Goal: Task Accomplishment & Management: Manage account settings

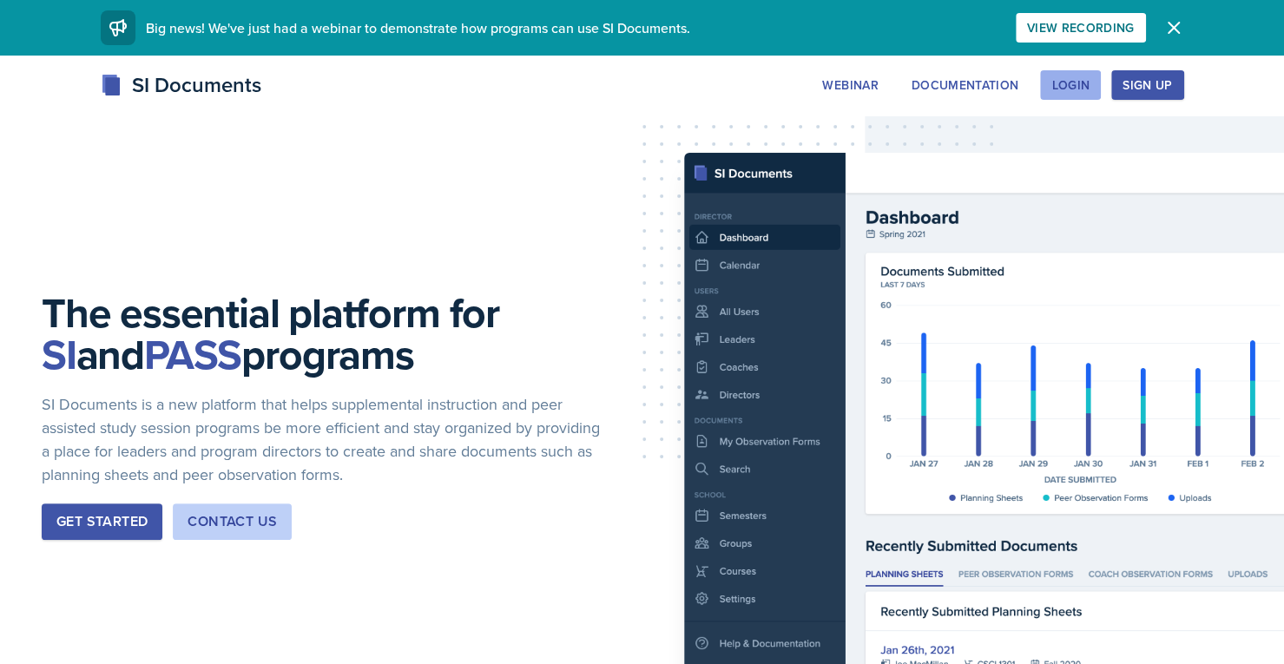
click at [1075, 81] on div "Login" at bounding box center [1071, 85] width 38 height 14
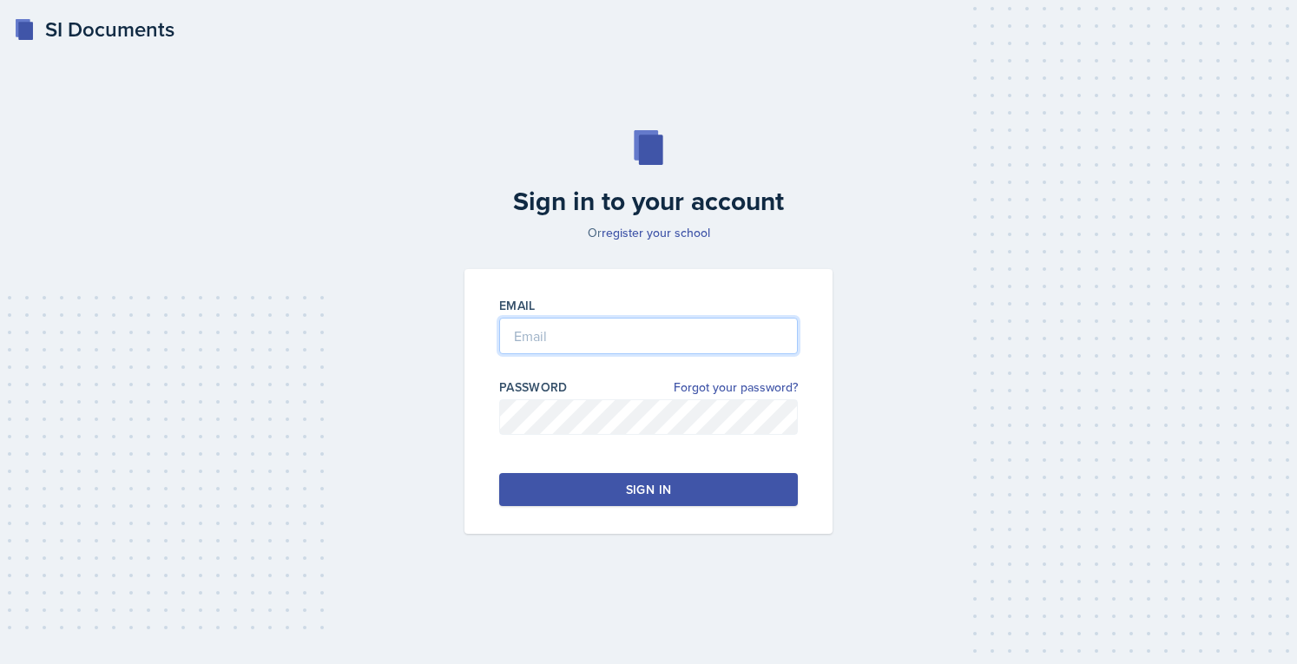
click at [689, 331] on input "email" at bounding box center [648, 336] width 299 height 36
type input "[EMAIL_ADDRESS][DOMAIN_NAME]"
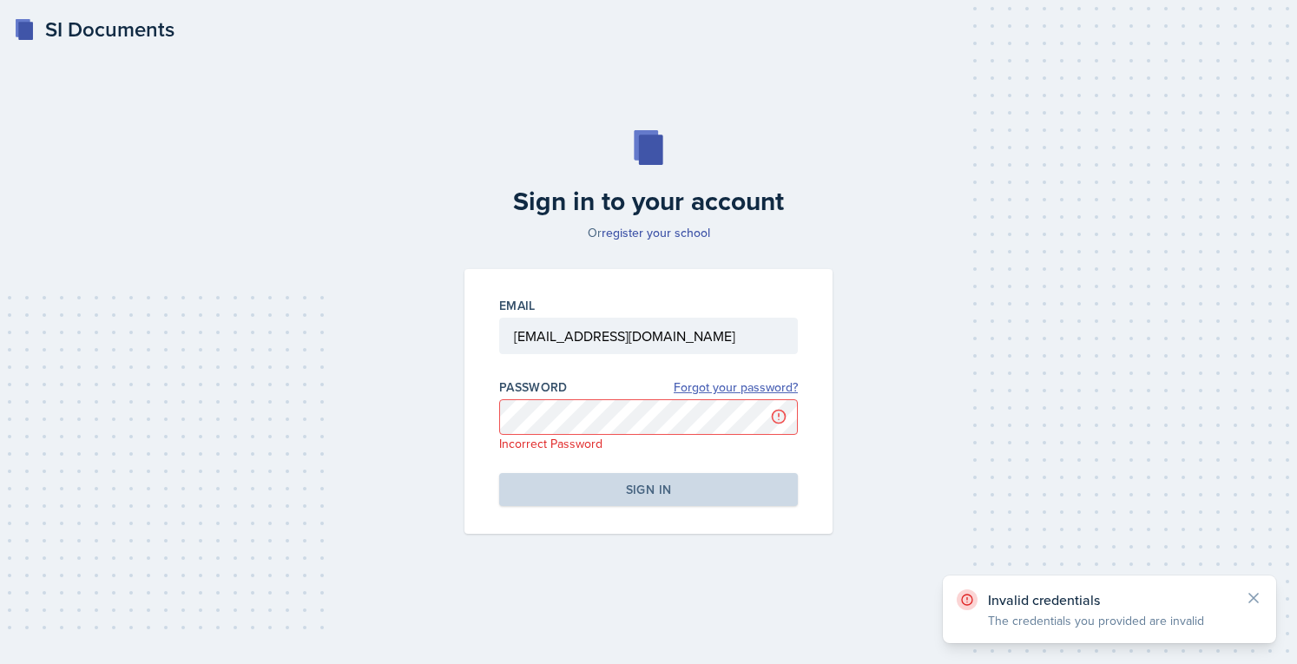
click at [748, 389] on link "Forgot your password?" at bounding box center [736, 388] width 124 height 18
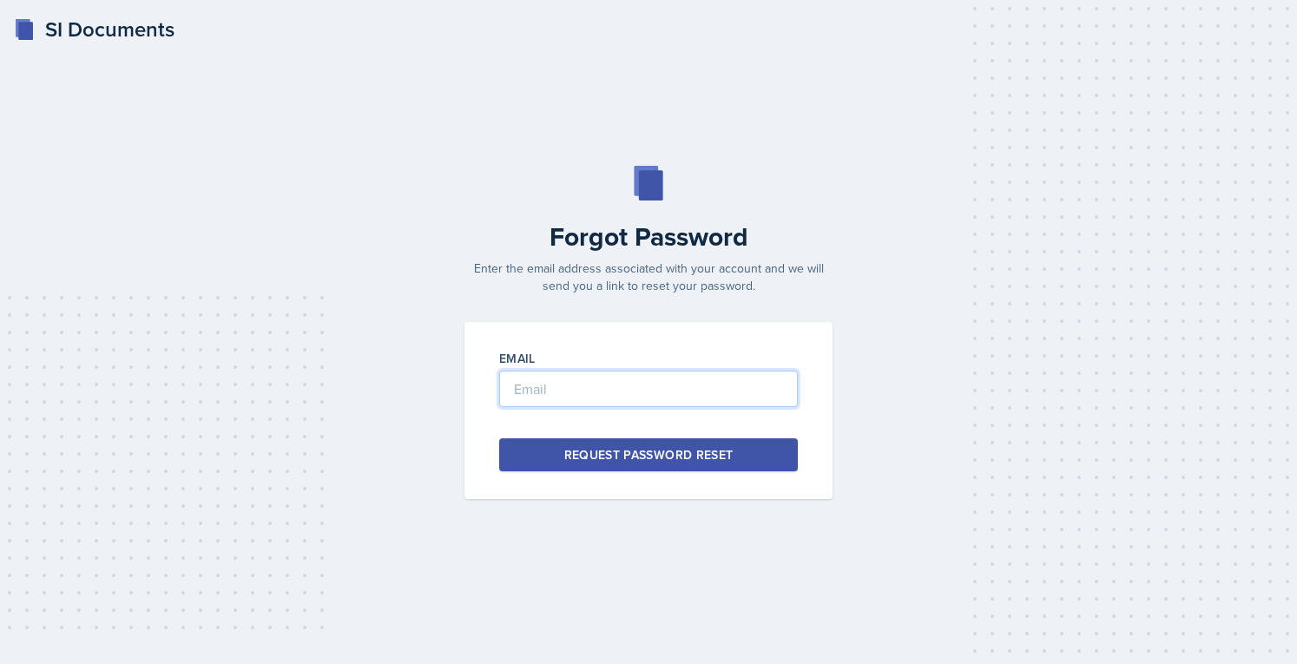
click at [740, 380] on input "email" at bounding box center [648, 389] width 299 height 36
type input "["
type input "[EMAIL_ADDRESS][DOMAIN_NAME]"
click at [716, 454] on div "Request Password Reset" at bounding box center [648, 454] width 169 height 17
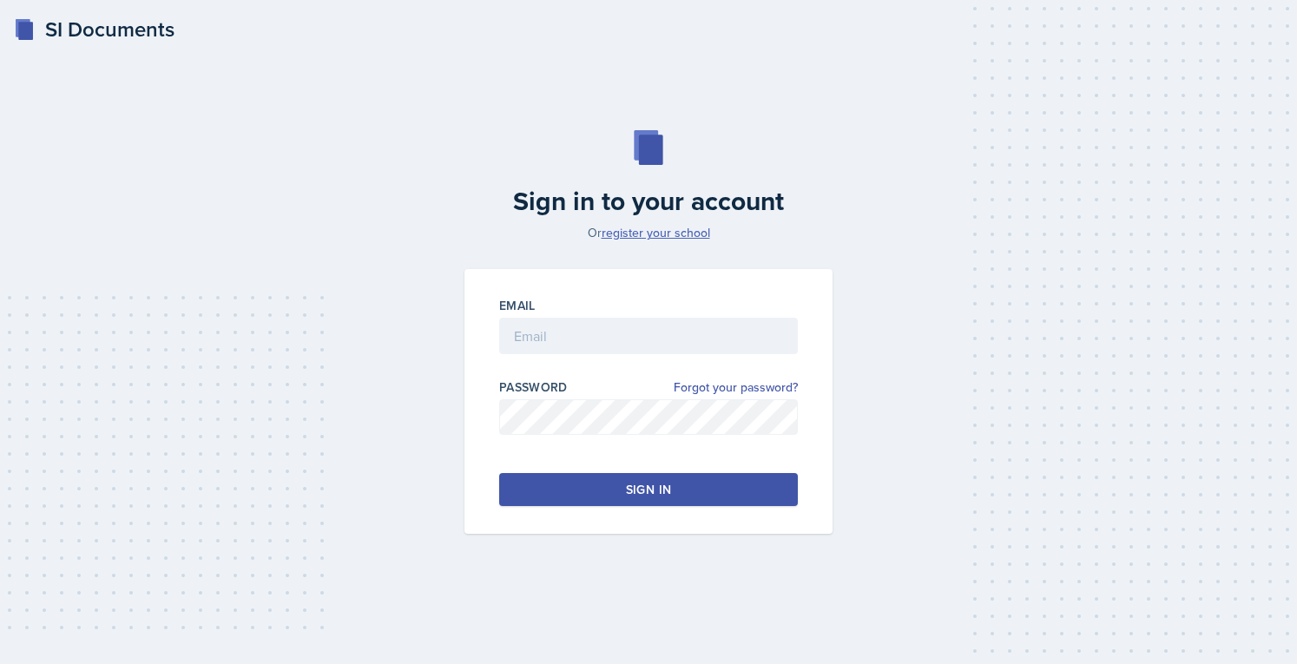
click at [673, 234] on link "register your school" at bounding box center [656, 232] width 109 height 17
click at [726, 397] on div "Password Forgot your password?" at bounding box center [648, 416] width 299 height 74
click at [726, 386] on link "Forgot your password?" at bounding box center [736, 388] width 124 height 18
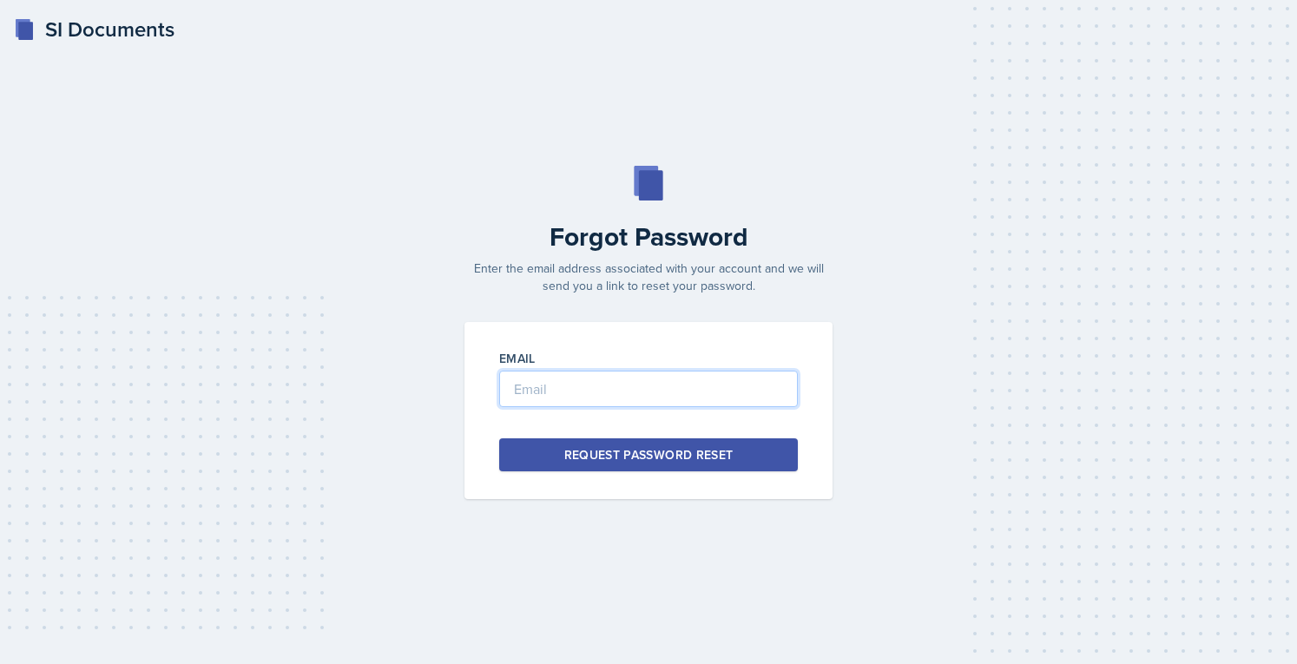
click at [685, 388] on input "email" at bounding box center [648, 389] width 299 height 36
type input "[PERSON_NAME]"
